Goal: Contribute content: Add original content to the website for others to see

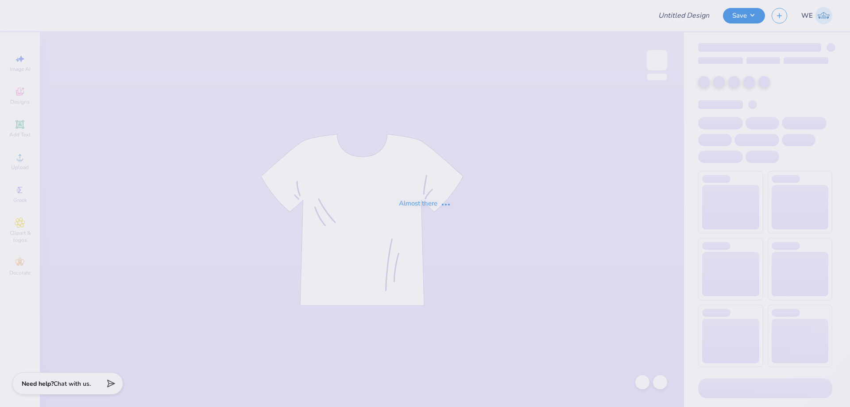
type input "AGD Hoco 2025"
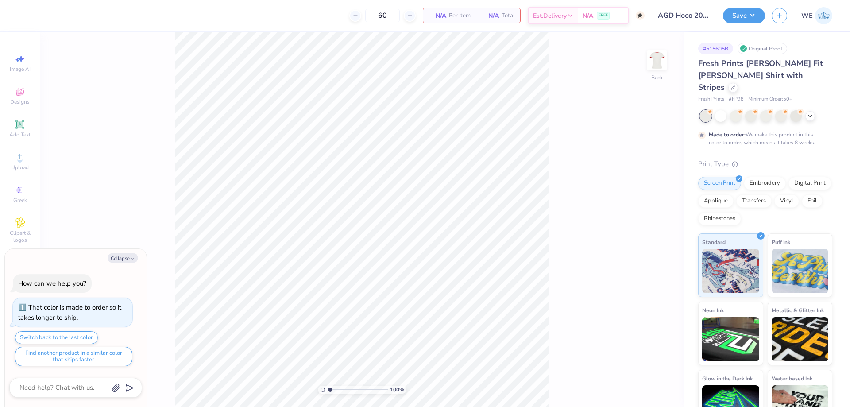
type textarea "x"
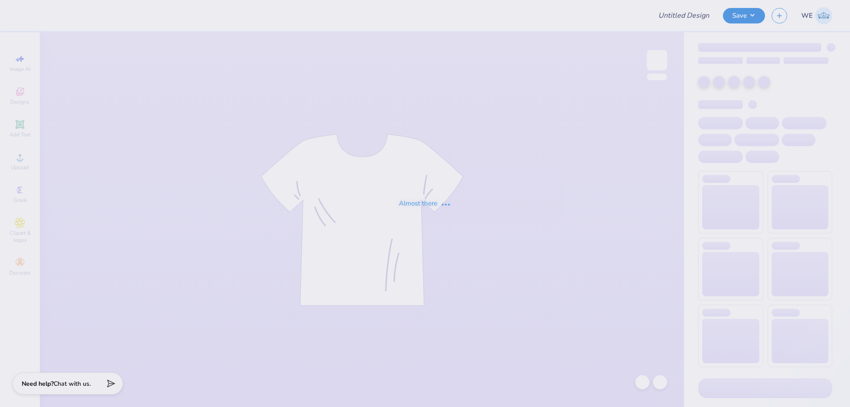
type input "SSA UVA"
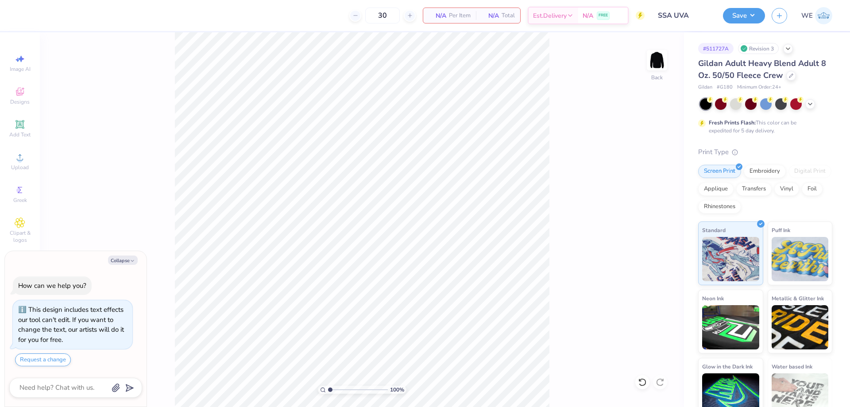
click at [646, 60] on div "100 % Back" at bounding box center [362, 219] width 644 height 375
click at [655, 66] on img at bounding box center [657, 60] width 35 height 35
click at [23, 161] on icon at bounding box center [20, 157] width 11 height 11
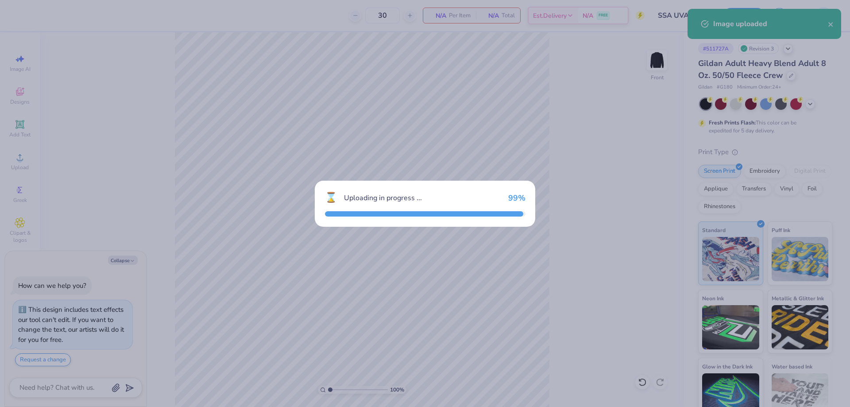
type textarea "x"
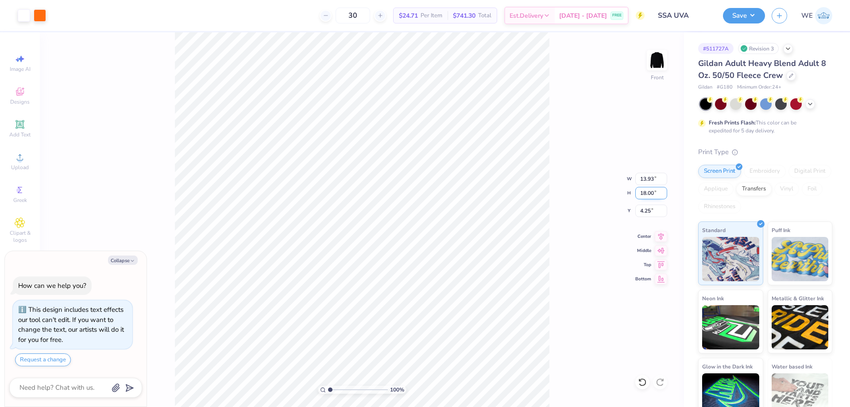
click at [651, 194] on input "18.00" at bounding box center [652, 193] width 32 height 12
type input "14.5"
type textarea "x"
type input "11.23"
type input "14.50"
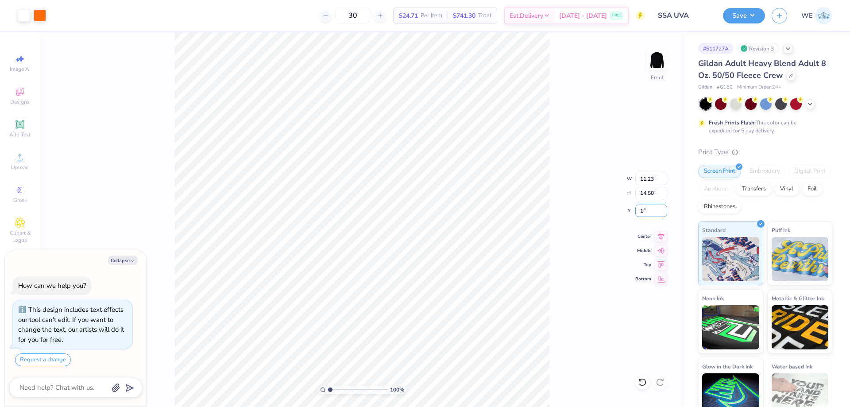
type input "1"
type textarea "x"
type input "1.00"
click at [732, 20] on button "Save" at bounding box center [744, 15] width 42 height 16
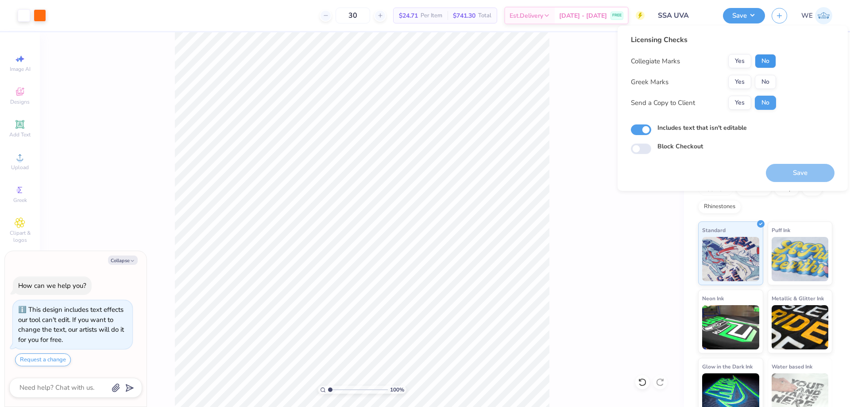
click at [760, 61] on button "No" at bounding box center [765, 61] width 21 height 14
click at [765, 83] on button "No" at bounding box center [765, 82] width 21 height 14
click at [737, 102] on button "Yes" at bounding box center [740, 103] width 23 height 14
click at [787, 171] on button "Save" at bounding box center [800, 173] width 69 height 18
type textarea "x"
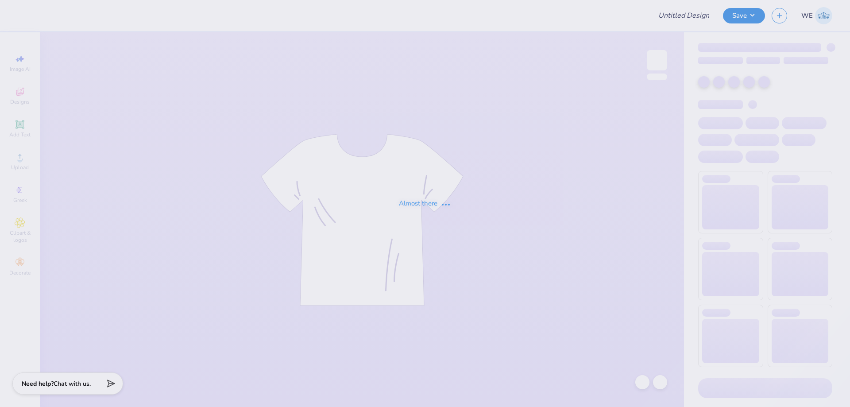
type input "SSA UVA"
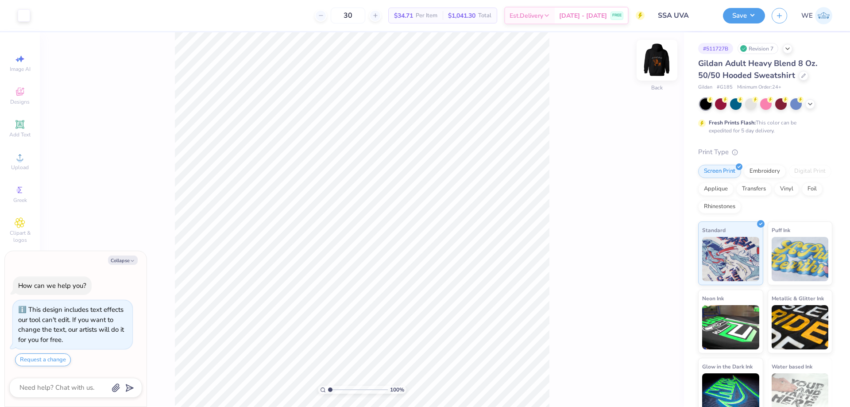
click at [661, 64] on img at bounding box center [657, 60] width 35 height 35
click at [656, 65] on img at bounding box center [657, 60] width 18 height 18
click at [452, 273] on div "100 % Back" at bounding box center [362, 219] width 644 height 375
click at [666, 58] on img at bounding box center [657, 60] width 35 height 35
click at [559, 354] on div "100 % Front" at bounding box center [362, 219] width 644 height 375
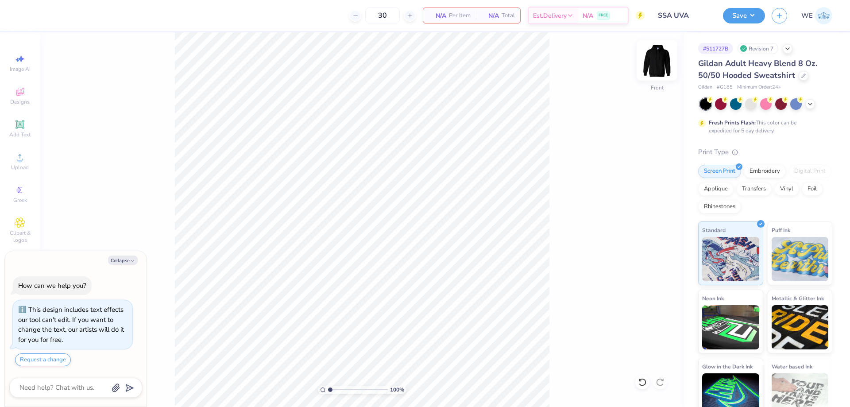
click at [652, 58] on img at bounding box center [657, 60] width 35 height 35
click at [29, 163] on div "Upload" at bounding box center [19, 161] width 31 height 26
click at [14, 163] on div "Upload" at bounding box center [19, 161] width 31 height 26
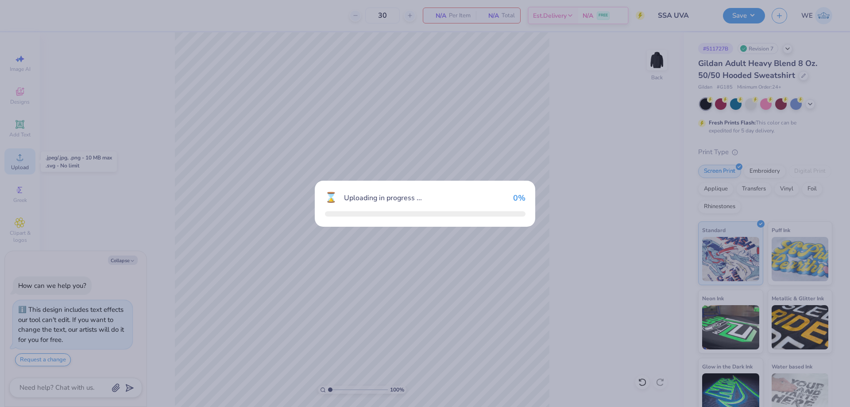
type textarea "x"
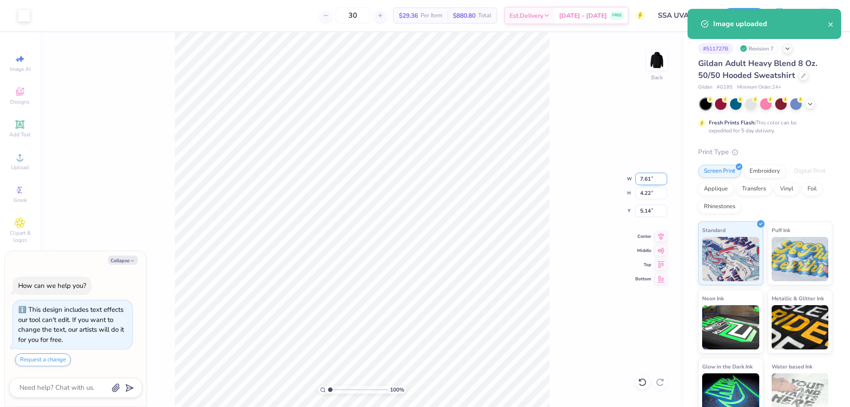
click at [644, 179] on input "7.61" at bounding box center [652, 179] width 32 height 12
type input "3"
type textarea "x"
type input "3.00"
type input "1.66"
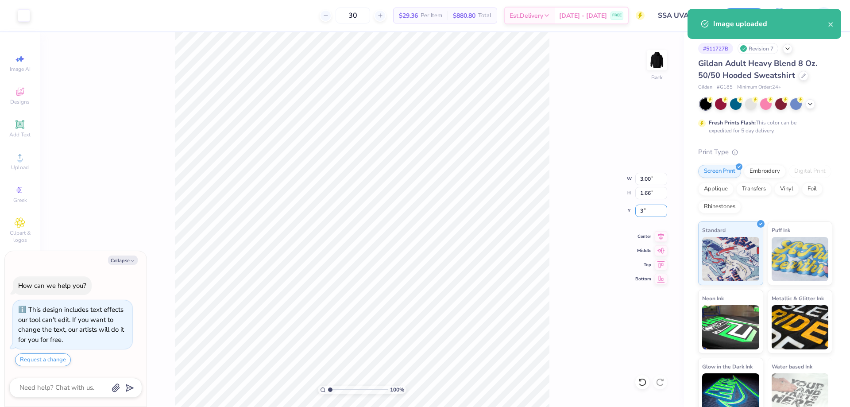
type input "3"
type textarea "x"
type input "3.00"
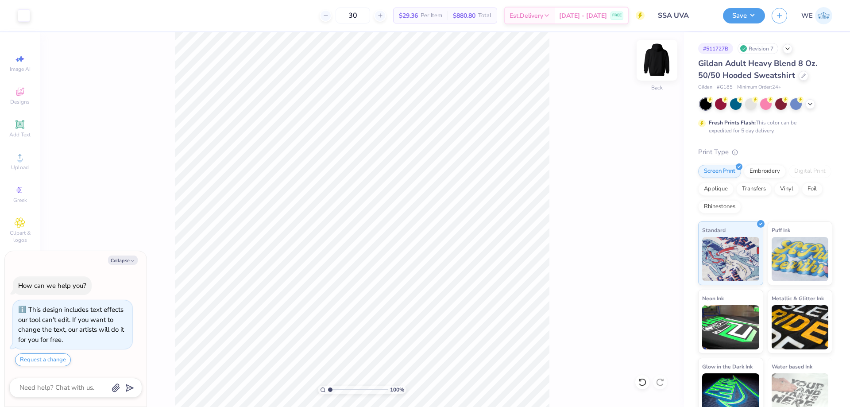
click at [658, 61] on img at bounding box center [657, 60] width 35 height 35
click at [20, 155] on icon at bounding box center [20, 157] width 11 height 11
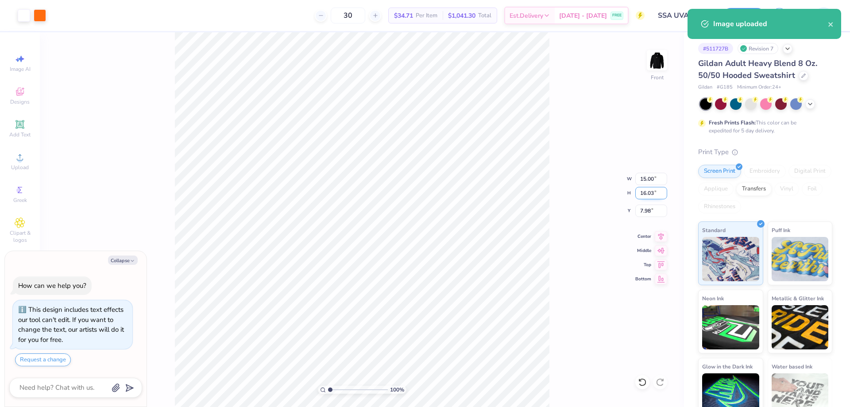
click at [648, 190] on input "16.03" at bounding box center [652, 193] width 32 height 12
type textarea "x"
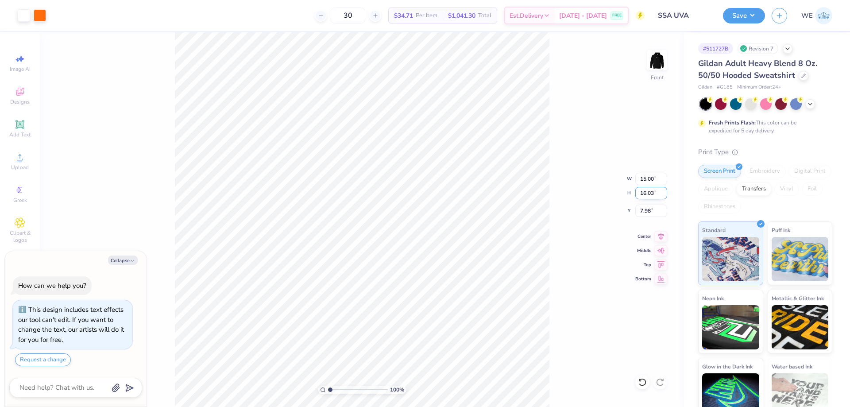
click at [642, 195] on input "16.03" at bounding box center [652, 193] width 32 height 12
type input "12"
type textarea "x"
type input "11.23"
type input "12.00"
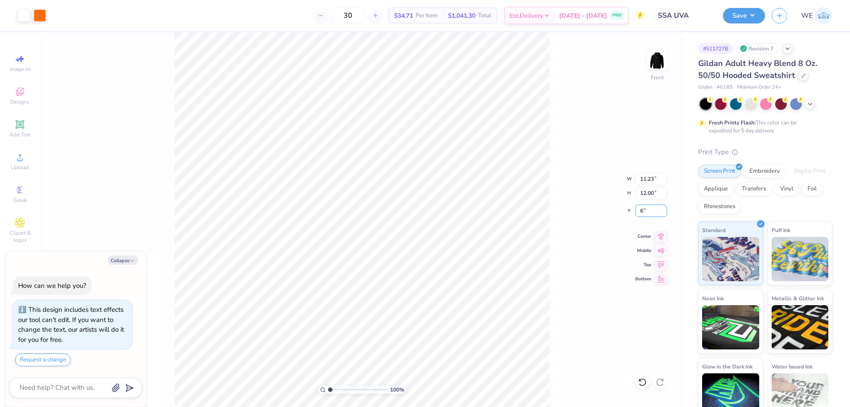
type input "6"
type textarea "x"
type input "6.00"
click at [601, 214] on div "100 % Front W 11.23 11.23 " H 12.00 12.00 " Y 6.00 6.00 " Center Middle Top Bot…" at bounding box center [362, 219] width 644 height 375
click at [759, 14] on button "Save" at bounding box center [744, 15] width 42 height 16
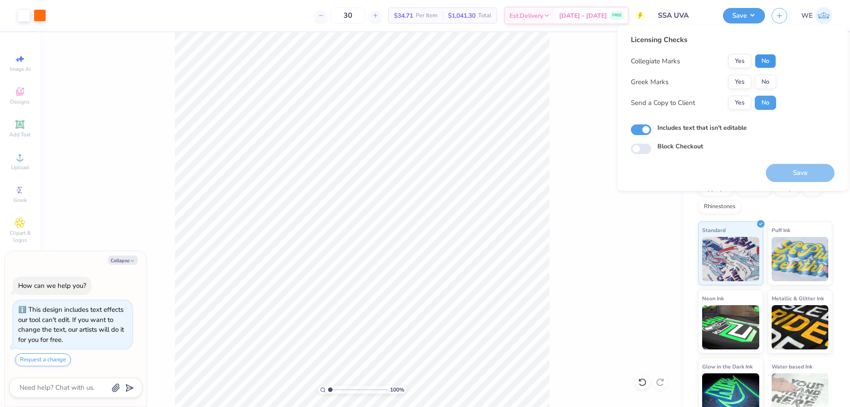
click at [765, 63] on button "No" at bounding box center [765, 61] width 21 height 14
click at [763, 83] on button "No" at bounding box center [765, 82] width 21 height 14
click at [739, 107] on button "Yes" at bounding box center [740, 103] width 23 height 14
click at [802, 174] on button "Save" at bounding box center [800, 173] width 69 height 18
type textarea "x"
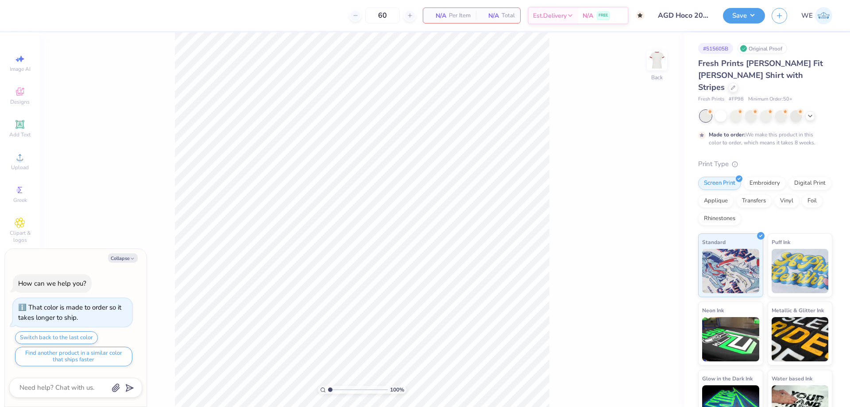
type textarea "x"
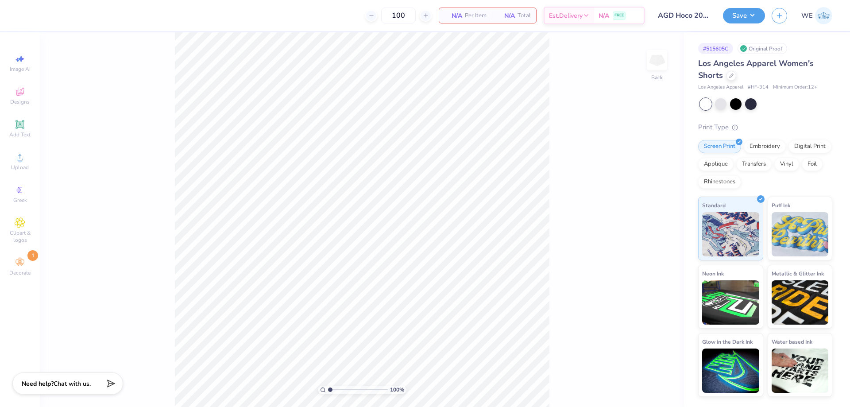
click at [595, 138] on div "100 % Back" at bounding box center [362, 219] width 644 height 375
click at [664, 61] on img at bounding box center [657, 60] width 35 height 35
click at [16, 157] on icon at bounding box center [20, 157] width 11 height 11
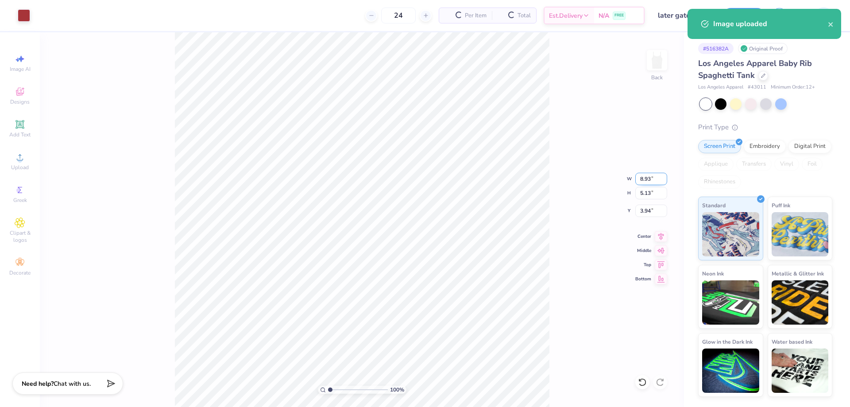
click at [648, 179] on input "8.93" at bounding box center [652, 179] width 32 height 12
type input "7.00"
type input "4.02"
type input "2.00"
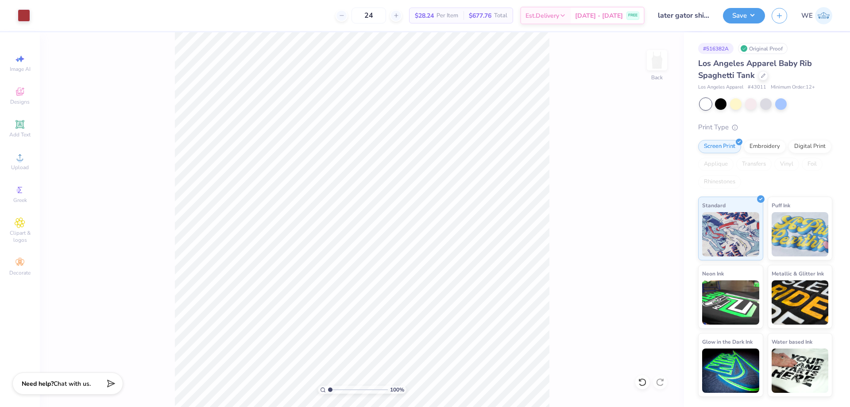
click at [744, 28] on div "Save WE" at bounding box center [786, 15] width 127 height 31
drag, startPoint x: 753, startPoint y: 15, endPoint x: 755, endPoint y: 22, distance: 7.3
click at [753, 16] on button "Save" at bounding box center [744, 15] width 42 height 16
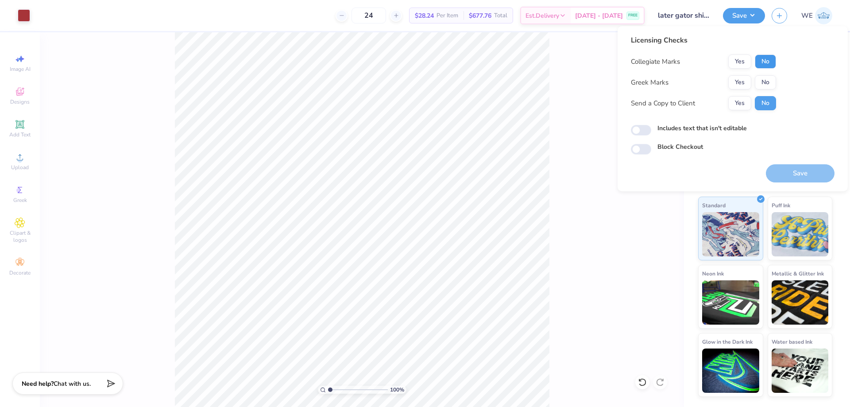
click at [768, 58] on button "No" at bounding box center [765, 61] width 21 height 14
drag, startPoint x: 765, startPoint y: 74, endPoint x: 750, endPoint y: 93, distance: 24.4
click at [765, 81] on button "No" at bounding box center [765, 82] width 21 height 14
click at [746, 99] on button "Yes" at bounding box center [740, 103] width 23 height 14
click at [647, 129] on input "Includes text that isn't editable" at bounding box center [641, 130] width 20 height 11
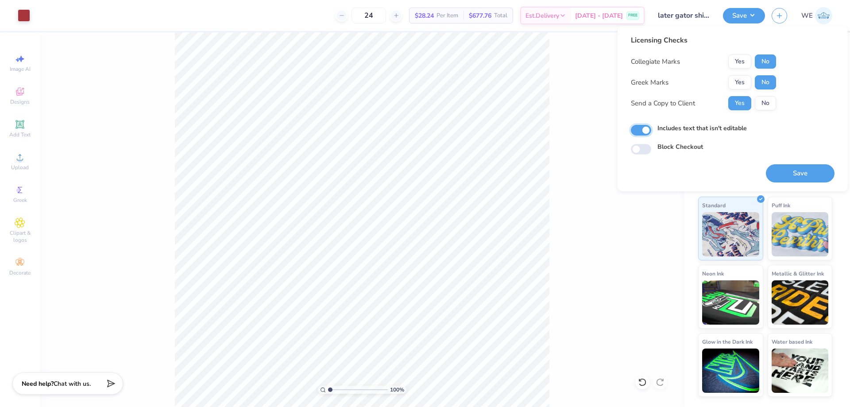
checkbox input "true"
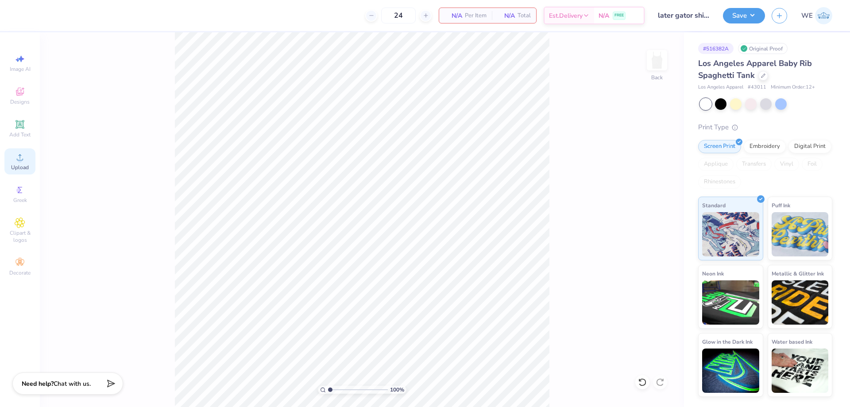
click at [16, 161] on icon at bounding box center [20, 157] width 11 height 11
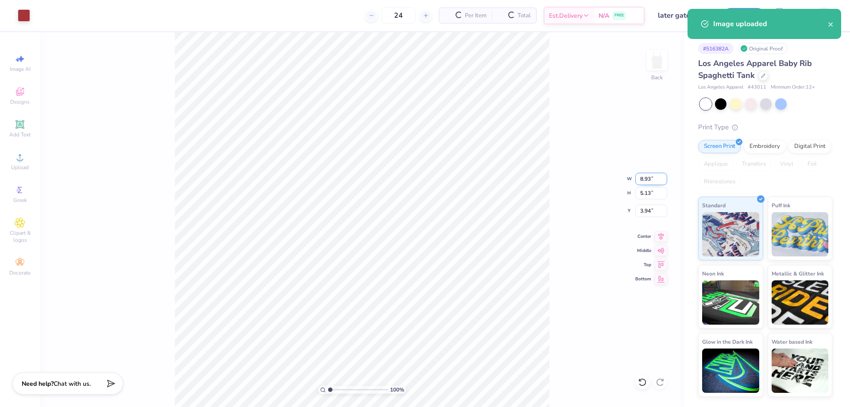
click at [648, 179] on input "8.93" at bounding box center [652, 179] width 32 height 12
type input "7.00"
type input "4.02"
type input "2.00"
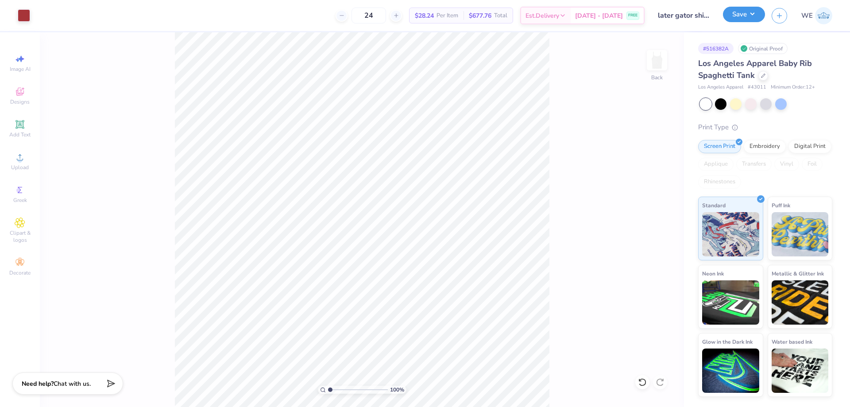
click at [740, 14] on button "Save" at bounding box center [744, 15] width 42 height 16
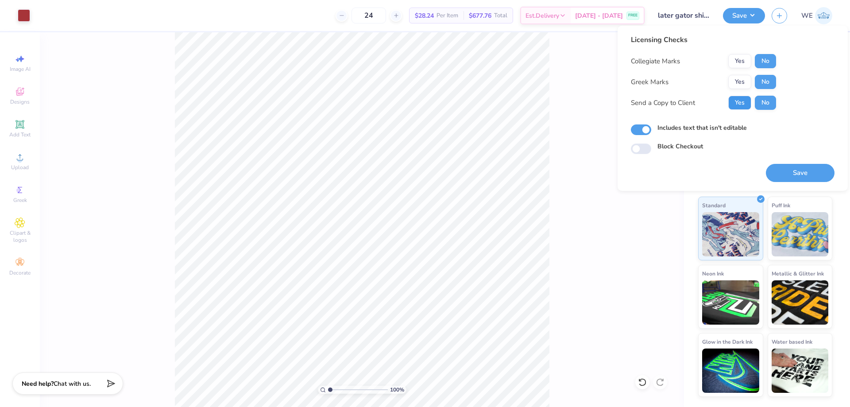
click at [741, 103] on button "Yes" at bounding box center [740, 103] width 23 height 14
click at [787, 176] on button "Save" at bounding box center [800, 173] width 69 height 18
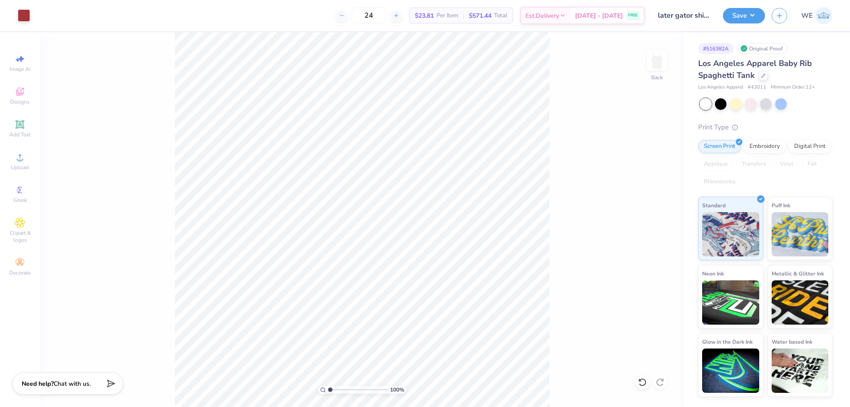
click at [16, 11] on div "Art colors" at bounding box center [15, 15] width 30 height 31
click at [21, 12] on div at bounding box center [24, 14] width 12 height 12
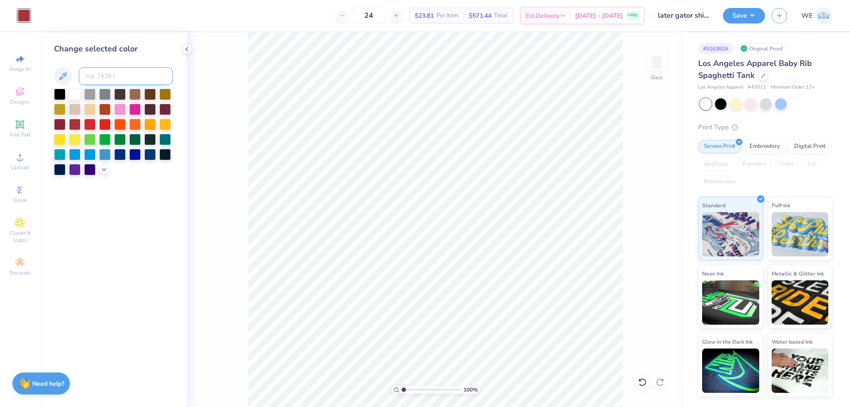
click at [121, 71] on input at bounding box center [126, 76] width 94 height 18
type input "287"
click at [740, 18] on button "Save" at bounding box center [744, 15] width 42 height 16
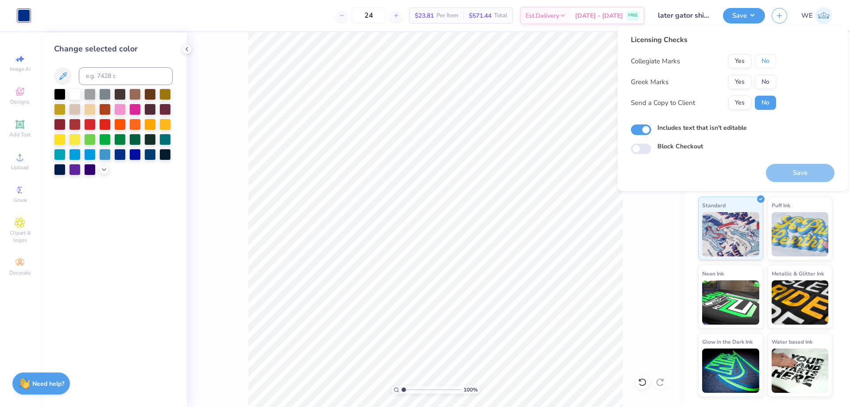
click at [768, 65] on button "No" at bounding box center [765, 61] width 21 height 14
click at [767, 83] on button "No" at bounding box center [765, 82] width 21 height 14
click at [741, 107] on button "Yes" at bounding box center [740, 103] width 23 height 14
click at [784, 171] on button "Save" at bounding box center [800, 173] width 69 height 18
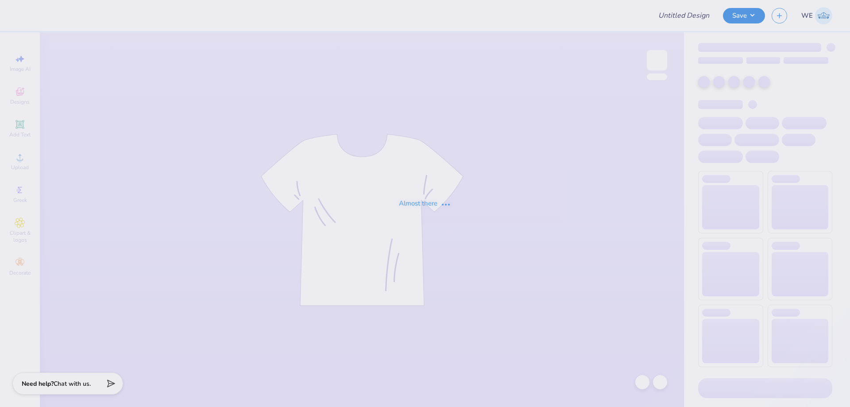
type input "WISCO Alpha Phi Parents Weekend Merch 2025"
